Goal: Find specific page/section: Find specific page/section

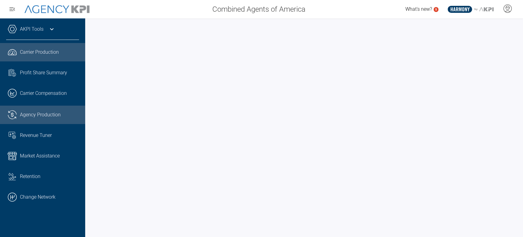
click at [26, 117] on span "Agency Production" at bounding box center [40, 114] width 41 height 7
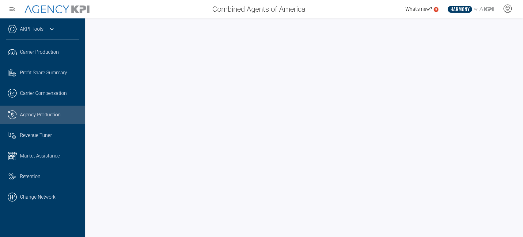
click at [27, 30] on link "AKPI Tools" at bounding box center [32, 28] width 24 height 7
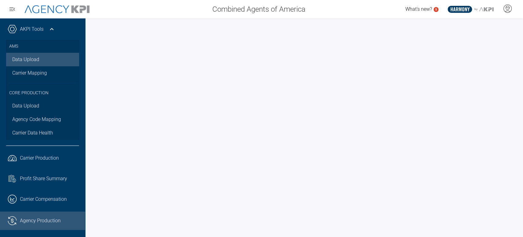
click at [32, 62] on link "Data Upload" at bounding box center [42, 59] width 73 height 13
